Goal: Navigation & Orientation: Find specific page/section

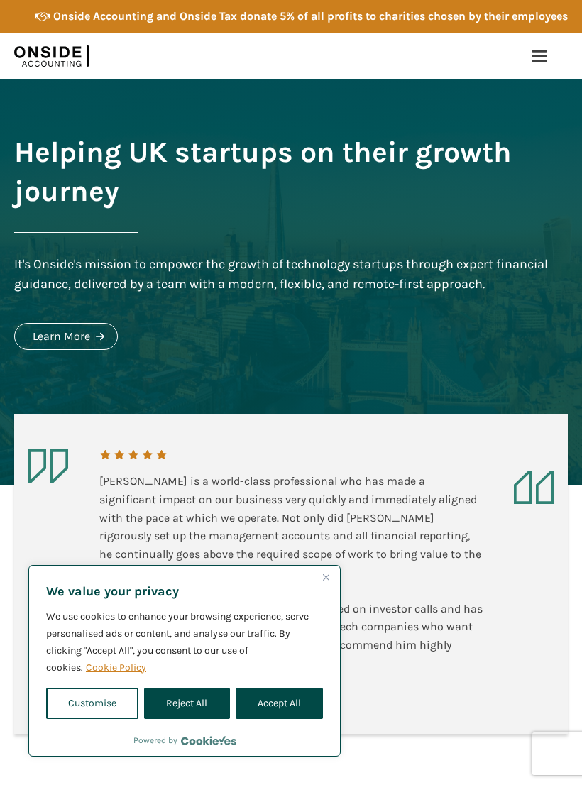
click at [282, 696] on button "Accept All" at bounding box center [279, 703] width 87 height 31
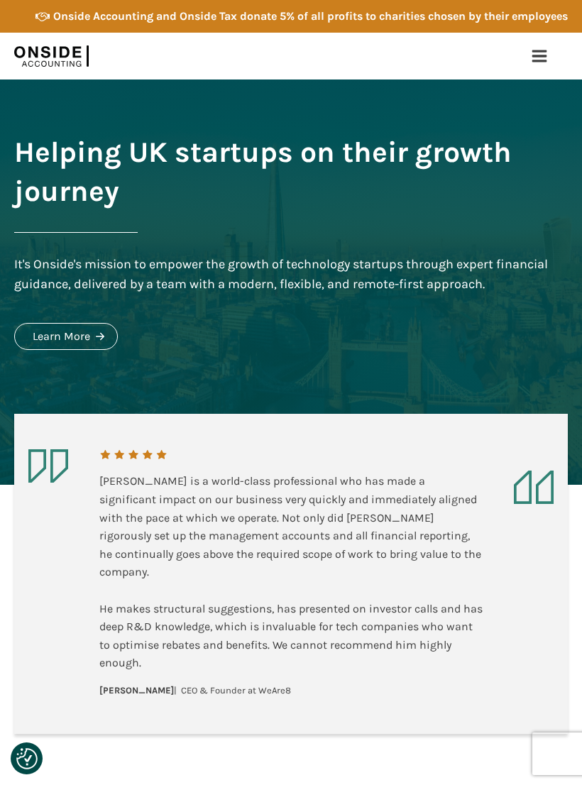
checkbox input "true"
click at [527, 56] on div at bounding box center [539, 56] width 34 height 34
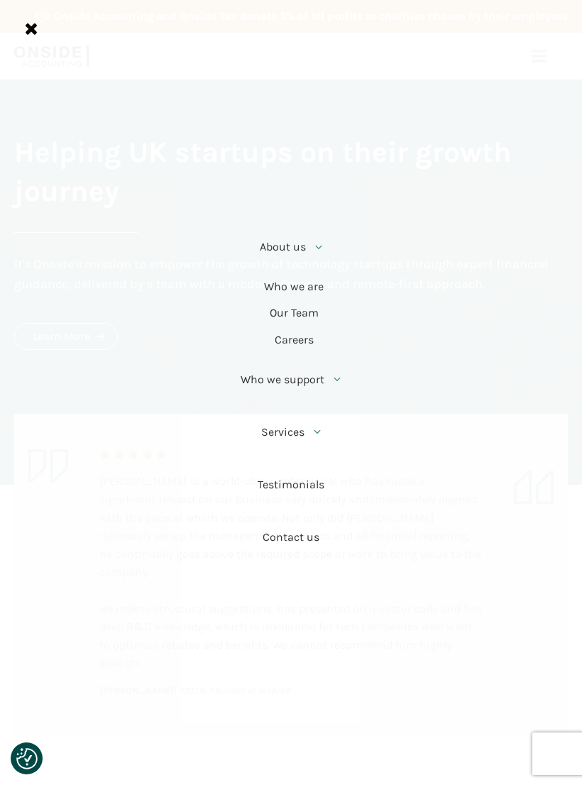
click at [312, 281] on li "About us Who we are Our Team Careers" at bounding box center [290, 287] width 117 height 133
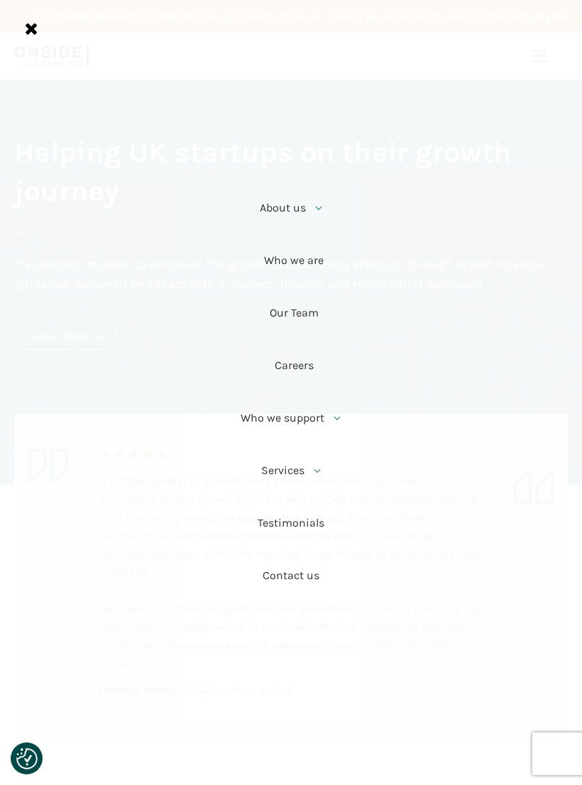
click at [319, 258] on link "Who we are" at bounding box center [290, 261] width 117 height 53
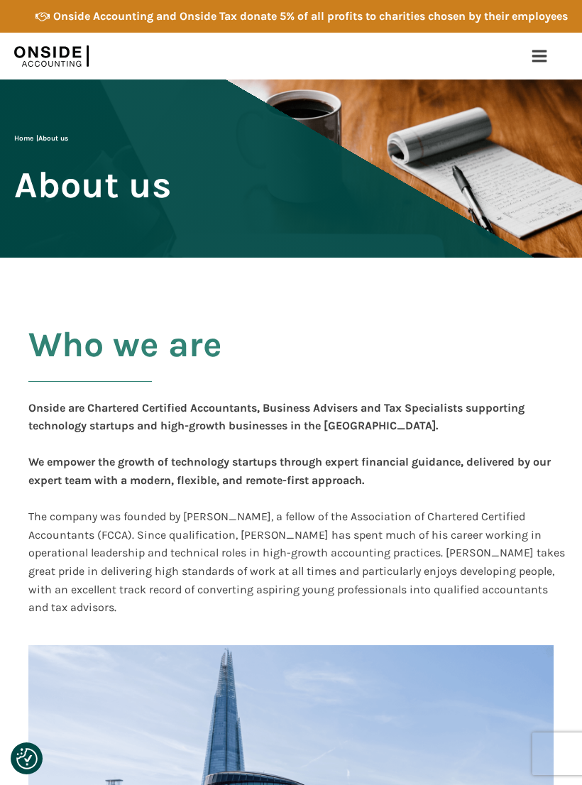
click at [522, 65] on div at bounding box center [539, 56] width 34 height 34
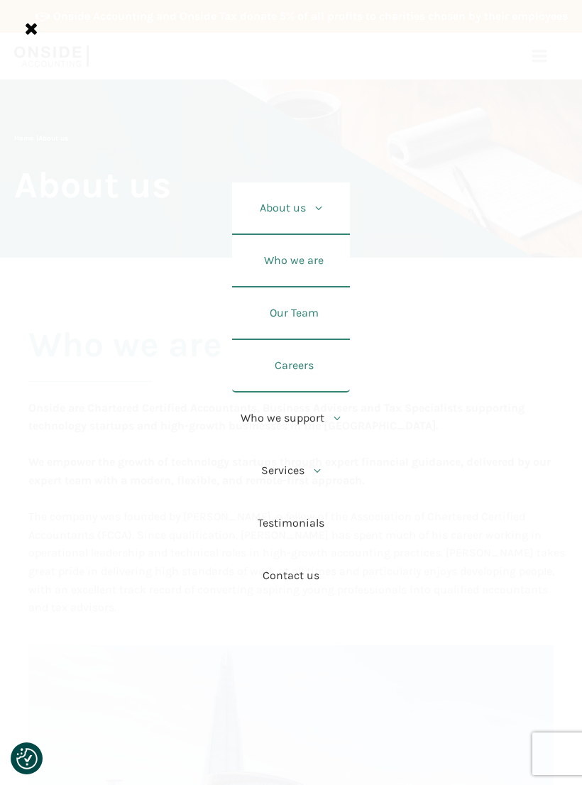
click at [319, 280] on li "About us Who we are Our Team Careers" at bounding box center [290, 287] width 117 height 210
click at [311, 314] on link "Our Team" at bounding box center [290, 314] width 117 height 53
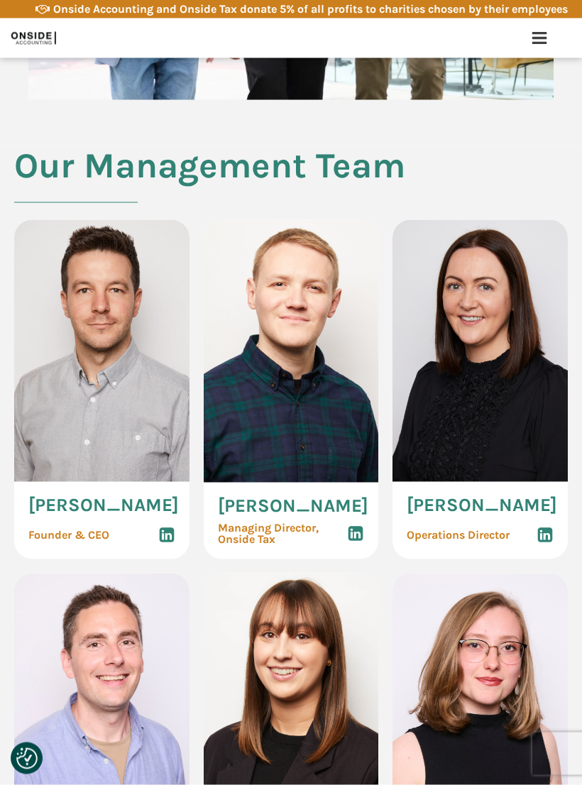
scroll to position [899, 0]
